Goal: Transaction & Acquisition: Purchase product/service

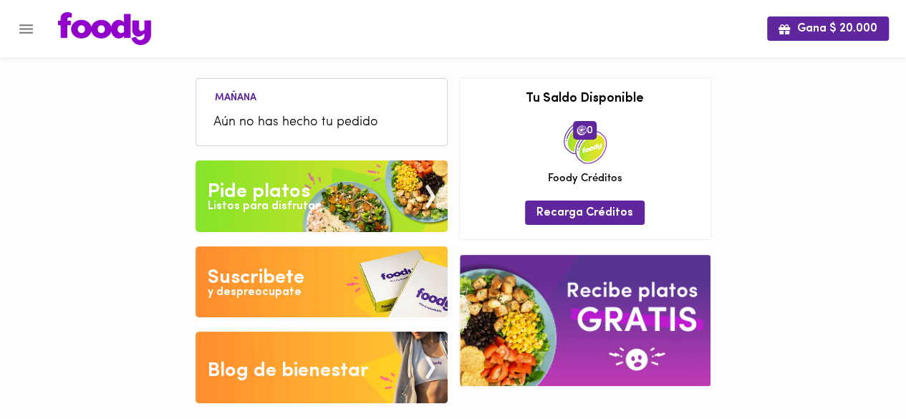
click at [337, 196] on img at bounding box center [322, 196] width 252 height 72
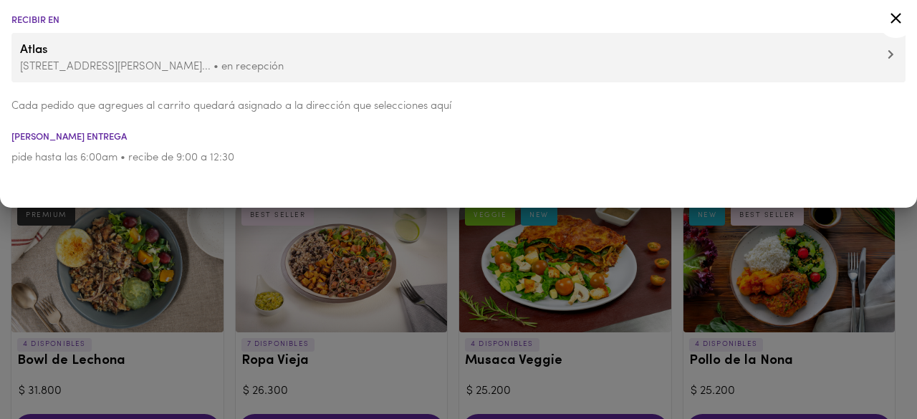
click at [891, 20] on icon at bounding box center [896, 18] width 18 height 18
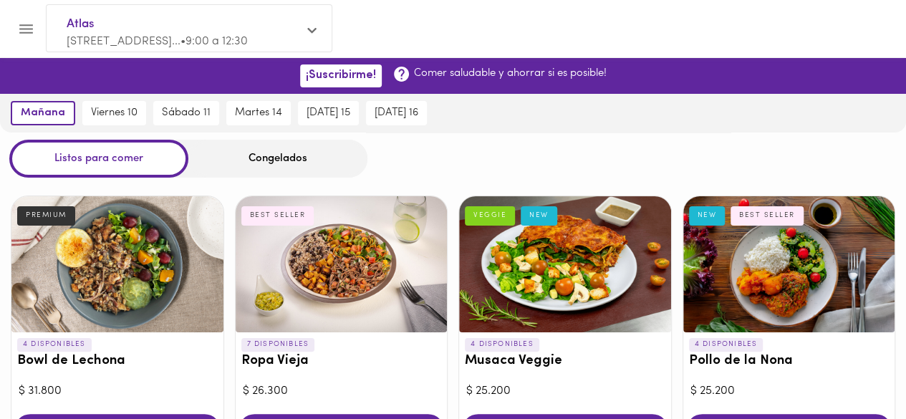
click at [292, 168] on div "Congelados" at bounding box center [277, 159] width 179 height 38
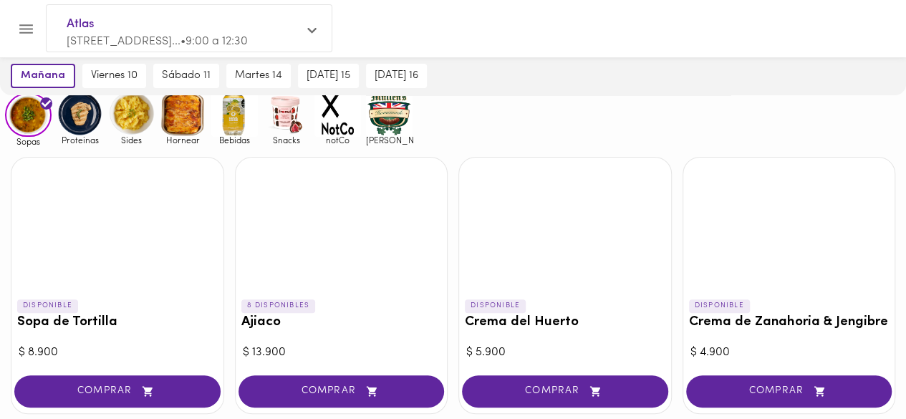
scroll to position [95, 0]
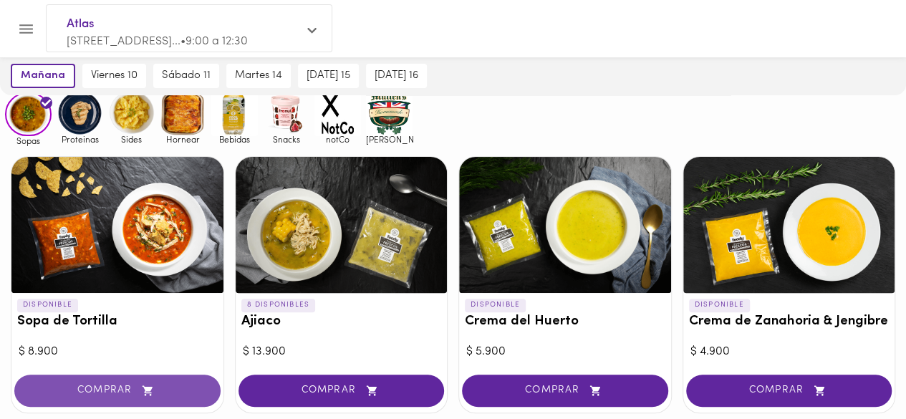
click at [148, 388] on icon "button" at bounding box center [148, 390] width 10 height 10
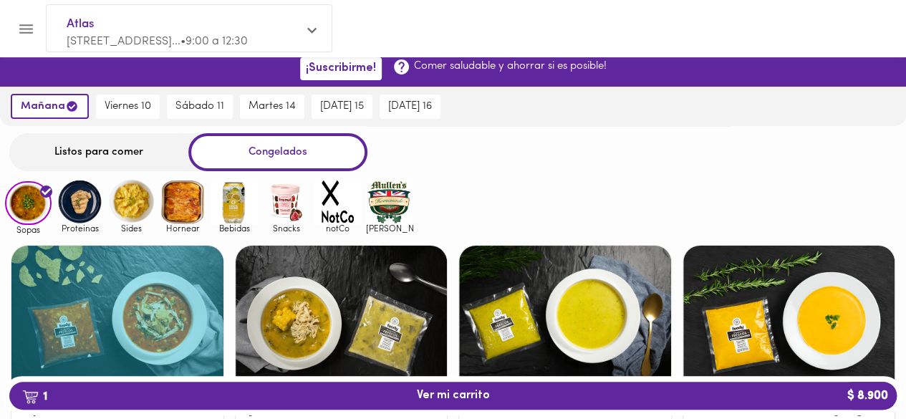
scroll to position [1, 0]
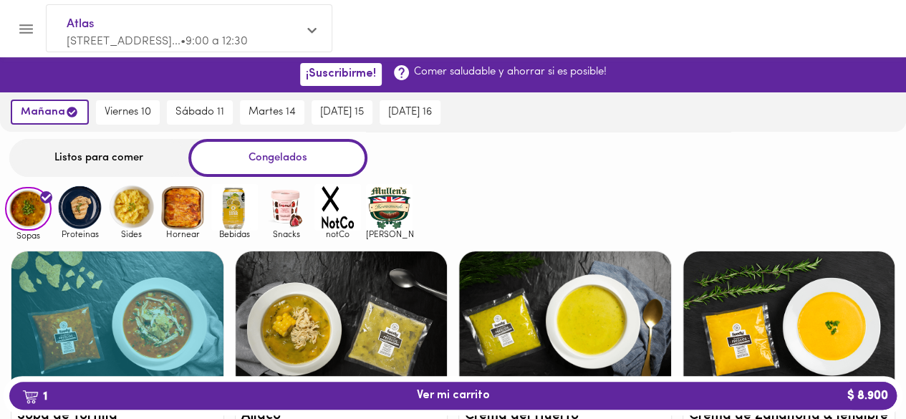
click at [79, 208] on img at bounding box center [80, 207] width 47 height 47
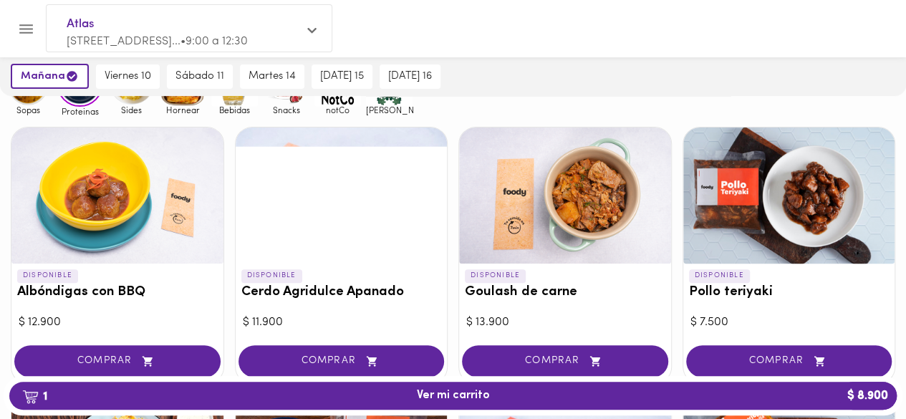
scroll to position [131, 0]
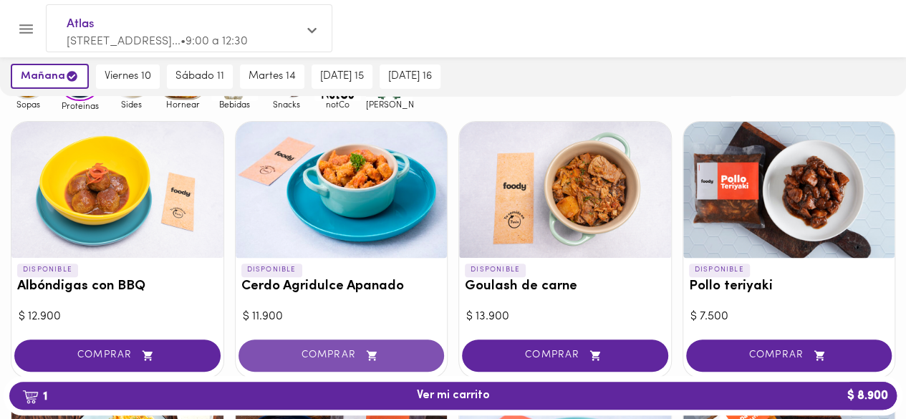
click at [375, 350] on icon "button" at bounding box center [372, 356] width 18 height 12
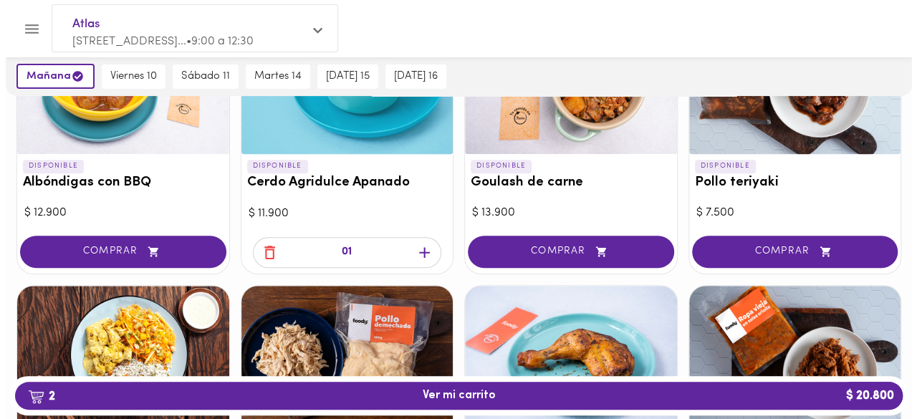
scroll to position [236, 0]
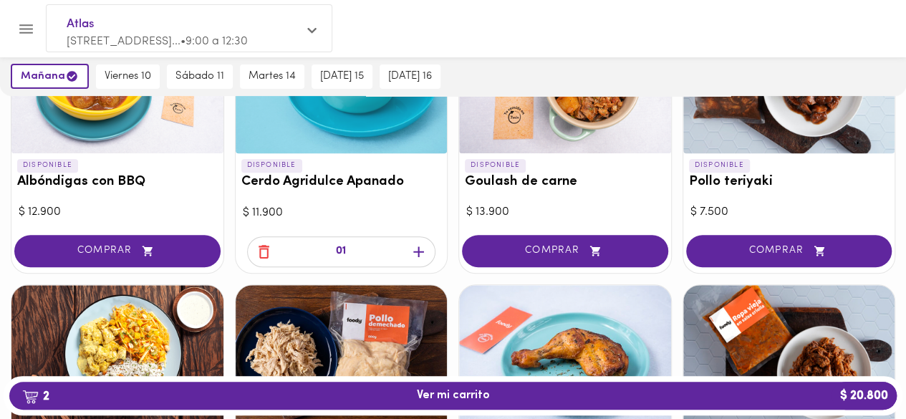
click at [413, 247] on icon "button" at bounding box center [419, 252] width 18 height 18
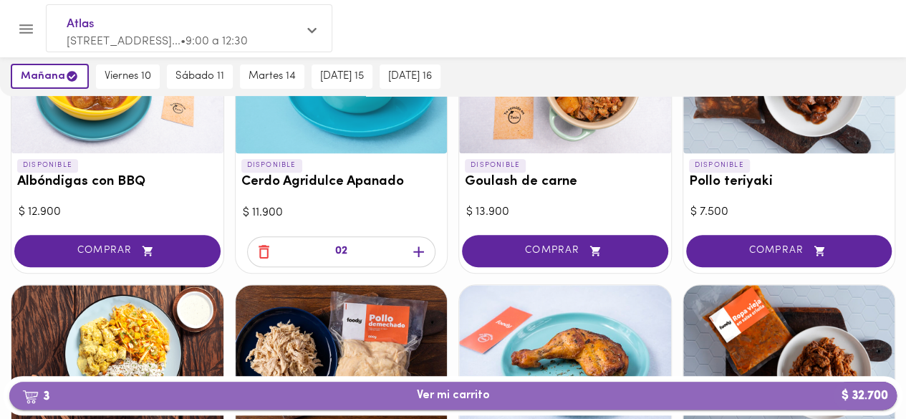
click at [527, 389] on span "3 Ver mi carrito $ 32.700" at bounding box center [453, 396] width 865 height 14
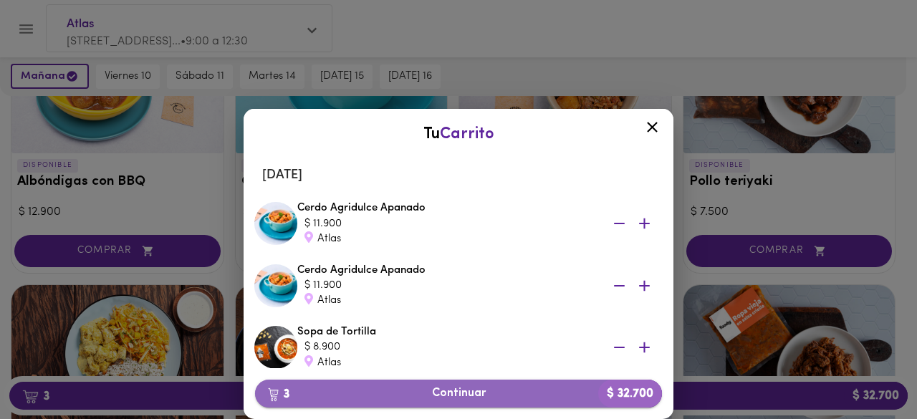
click at [506, 387] on span "3 Continuar $ 32.700" at bounding box center [458, 394] width 384 height 14
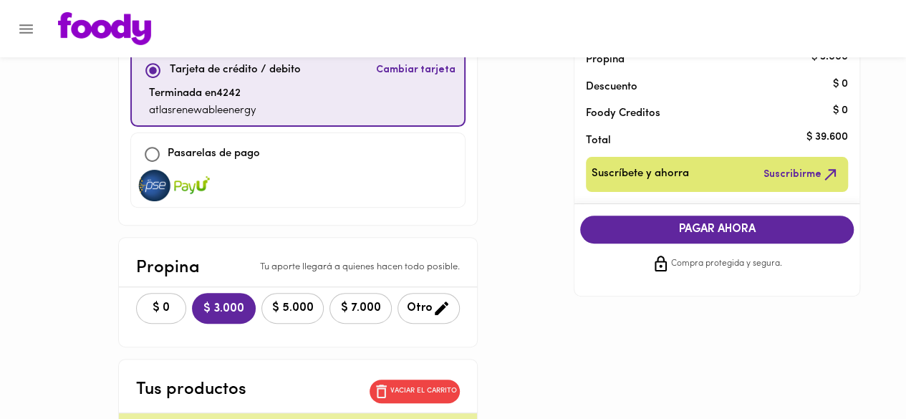
scroll to position [145, 0]
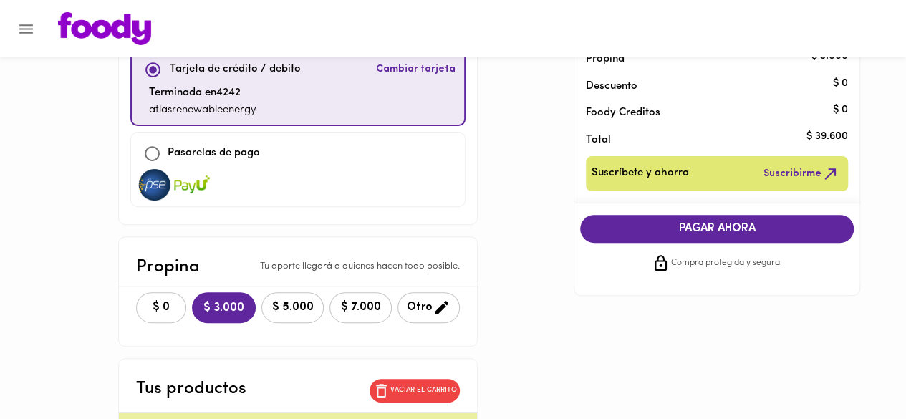
click at [145, 305] on span "$ 0" at bounding box center [161, 308] width 32 height 14
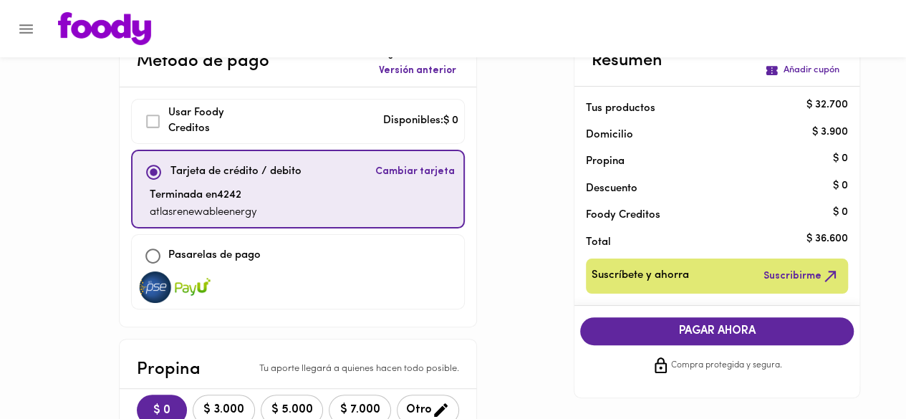
scroll to position [33, 0]
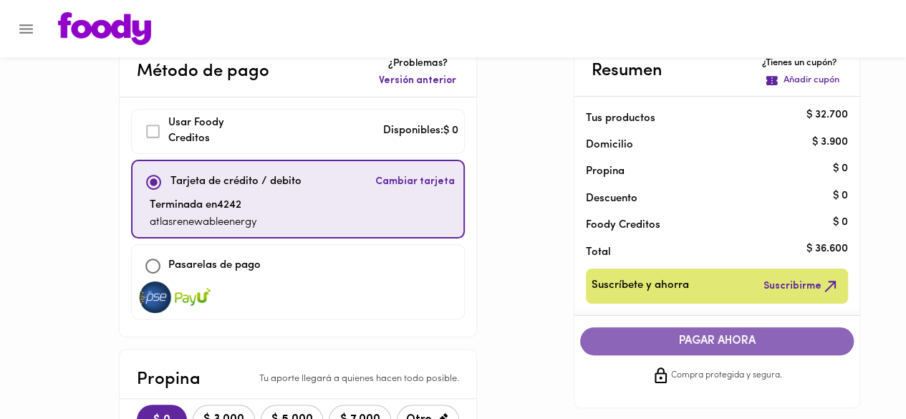
click at [741, 346] on span "PAGAR AHORA" at bounding box center [716, 341] width 245 height 14
